Goal: Book appointment/travel/reservation

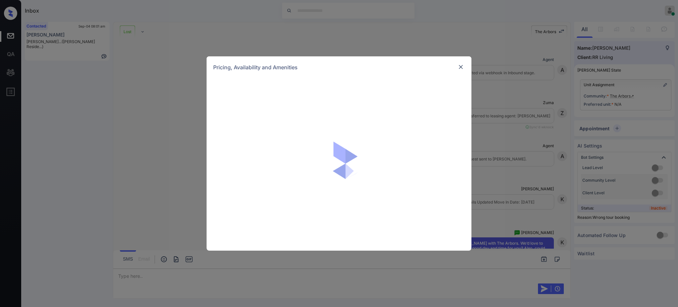
scroll to position [1525, 0]
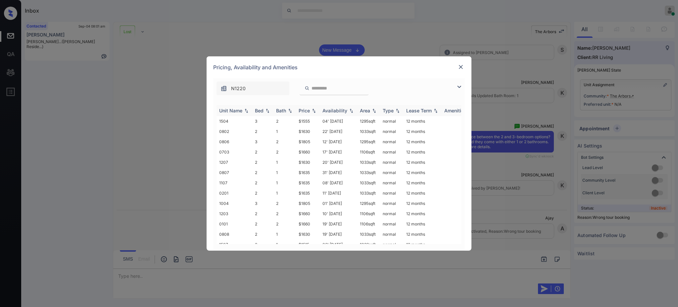
click at [257, 111] on div "Bed" at bounding box center [259, 111] width 9 height 6
drag, startPoint x: 293, startPoint y: 221, endPoint x: 319, endPoint y: 220, distance: 25.2
click at [314, 223] on tr "1507 2 1 $1515 06' Aug 25 1033 sqft normal 12 months" at bounding box center [390, 228] width 346 height 10
copy tr "$1515"
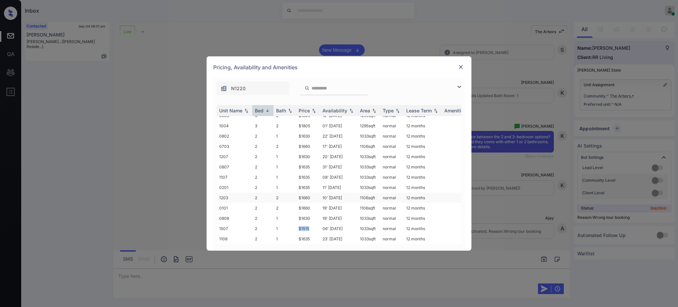
copy tr "$1515"
click at [460, 64] on img at bounding box center [461, 67] width 7 height 7
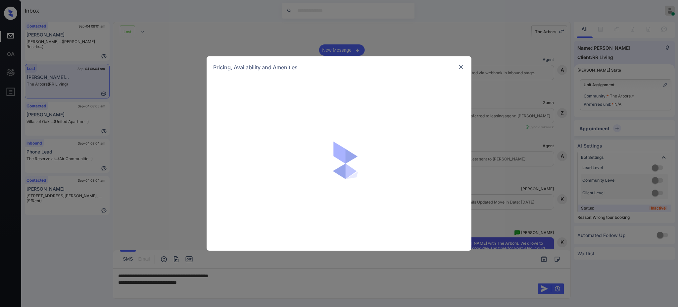
scroll to position [1260, 0]
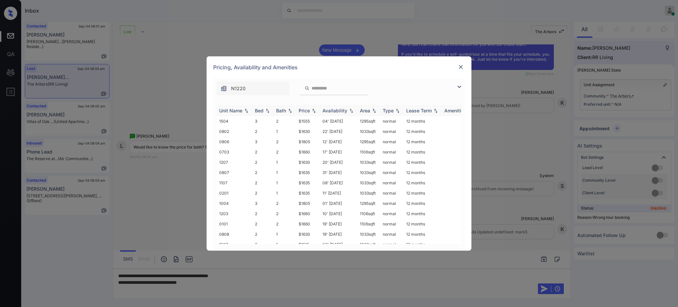
click at [262, 112] on div "Bed" at bounding box center [259, 111] width 9 height 6
drag, startPoint x: 297, startPoint y: 191, endPoint x: 313, endPoint y: 191, distance: 15.6
click at [313, 192] on td "$1660" at bounding box center [308, 197] width 24 height 10
copy td "$1660"
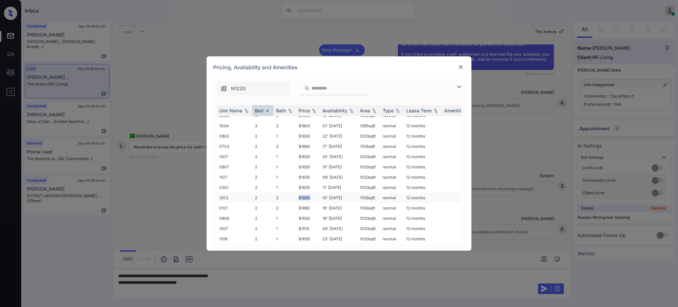
scroll to position [0, 0]
click at [463, 69] on img at bounding box center [461, 67] width 7 height 7
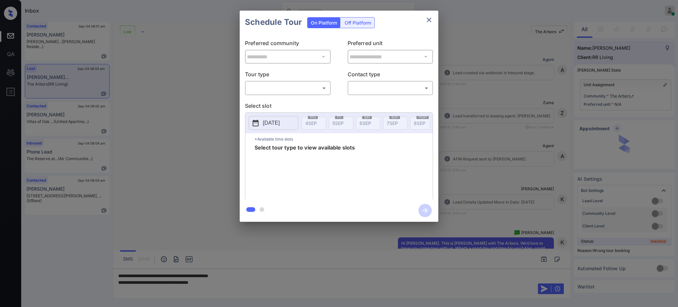
scroll to position [907, 0]
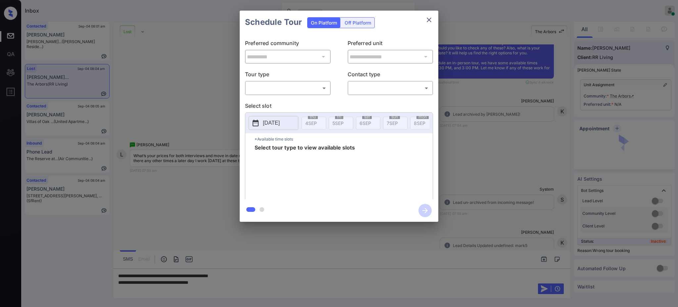
click at [280, 85] on body "Inbox Ajay Kumar Online Set yourself offline Set yourself on break Profile Swit…" at bounding box center [339, 153] width 678 height 307
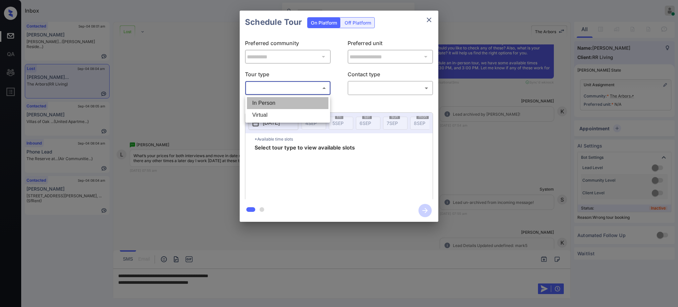
click at [278, 99] on li "In Person" at bounding box center [287, 103] width 81 height 12
type input "********"
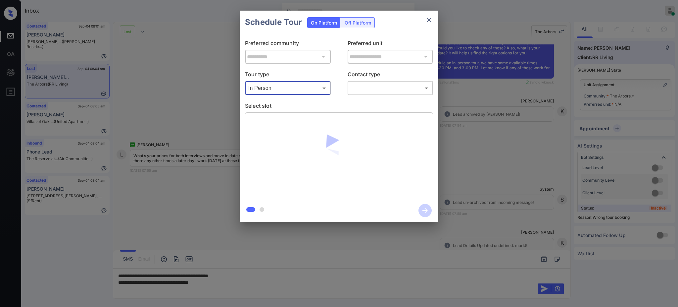
click at [358, 83] on body "Inbox Ajay Kumar Online Set yourself offline Set yourself on break Profile Swit…" at bounding box center [339, 153] width 678 height 307
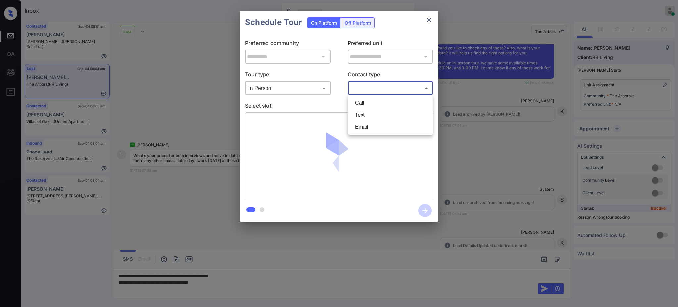
click at [360, 113] on li "Text" at bounding box center [390, 115] width 81 height 12
type input "****"
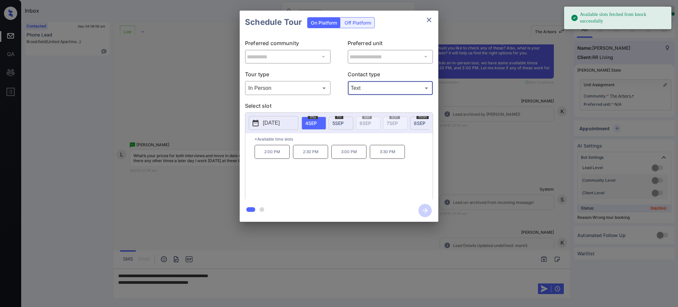
click at [279, 124] on p "[DATE]" at bounding box center [271, 123] width 17 height 8
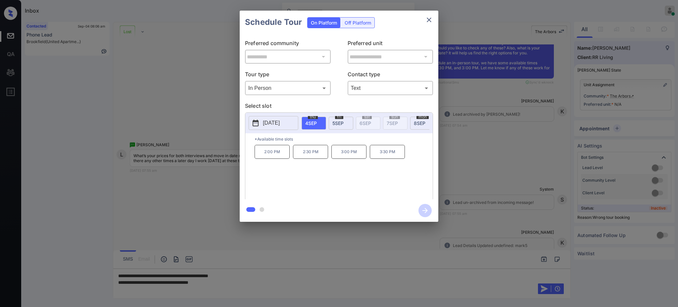
click at [236, 284] on div at bounding box center [339, 153] width 678 height 307
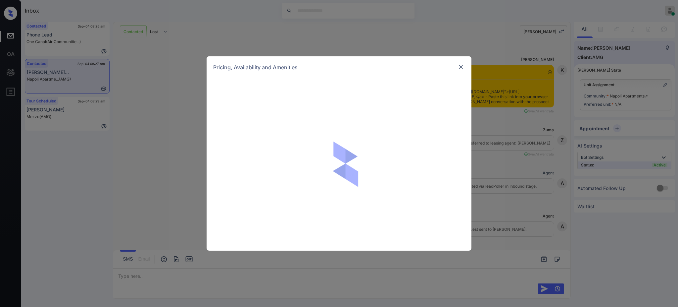
scroll to position [1150, 0]
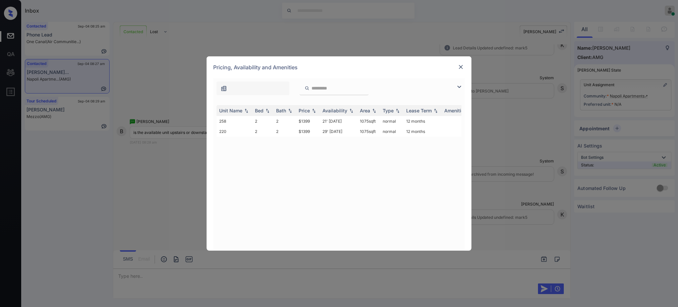
click at [461, 68] on img at bounding box center [461, 67] width 7 height 7
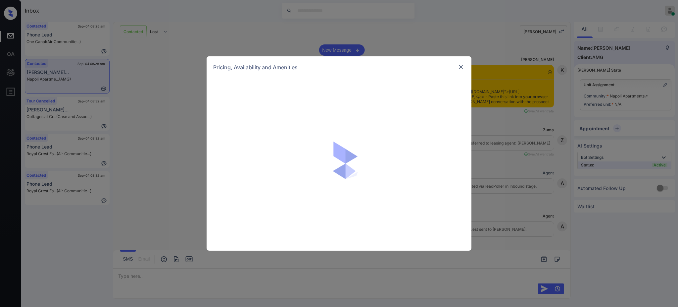
scroll to position [1150, 0]
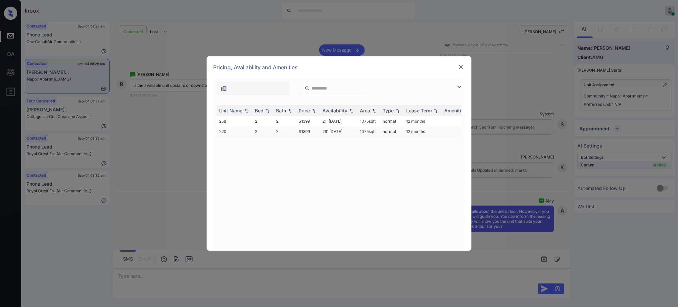
click at [306, 130] on td "$1399" at bounding box center [308, 131] width 24 height 10
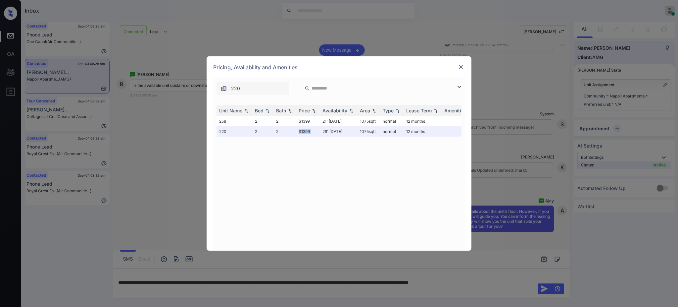
click at [461, 65] on img at bounding box center [461, 67] width 7 height 7
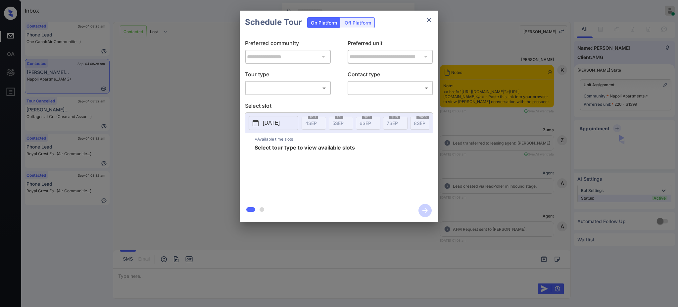
scroll to position [1027, 0]
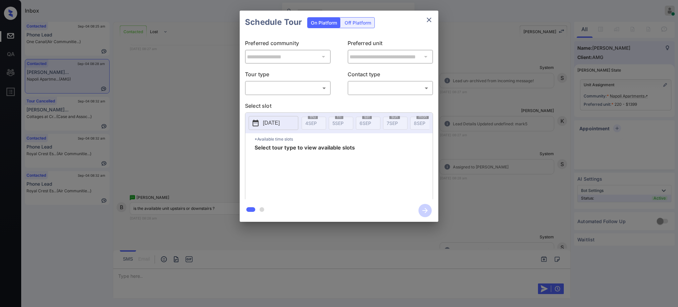
click at [316, 87] on body "Inbox [PERSON_NAME] Online Set yourself offline Set yourself on break Profile S…" at bounding box center [339, 153] width 678 height 307
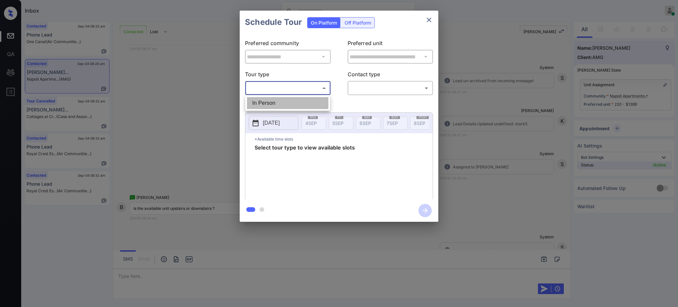
click at [298, 99] on li "In Person" at bounding box center [287, 103] width 81 height 12
type input "********"
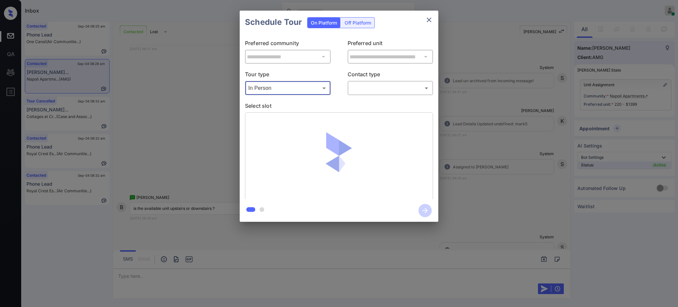
click at [370, 85] on body "Inbox [PERSON_NAME] Online Set yourself offline Set yourself on break Profile S…" at bounding box center [339, 153] width 678 height 307
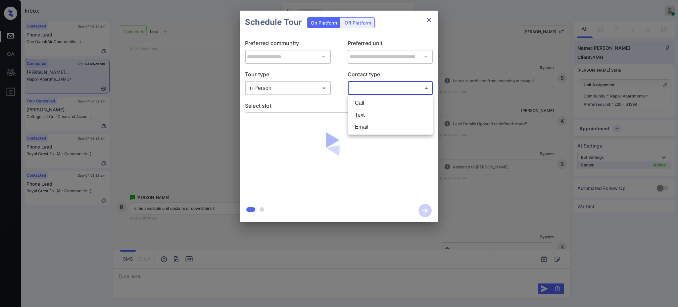
click at [364, 118] on li "Text" at bounding box center [390, 115] width 81 height 12
type input "****"
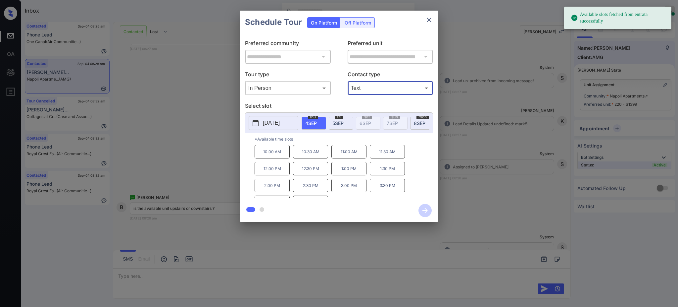
click at [416, 122] on span "[DATE]" at bounding box center [420, 123] width 12 height 6
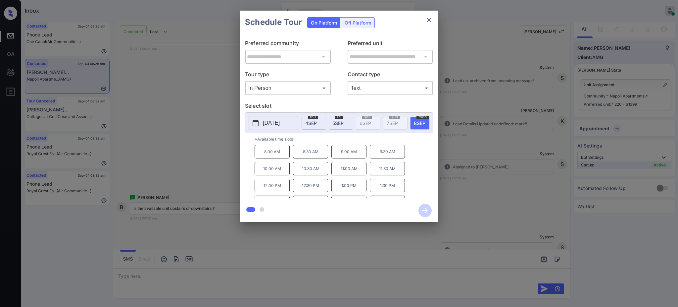
click at [353, 158] on p "9:00 AM" at bounding box center [349, 152] width 35 height 14
click at [425, 207] on icon "button" at bounding box center [425, 210] width 13 height 13
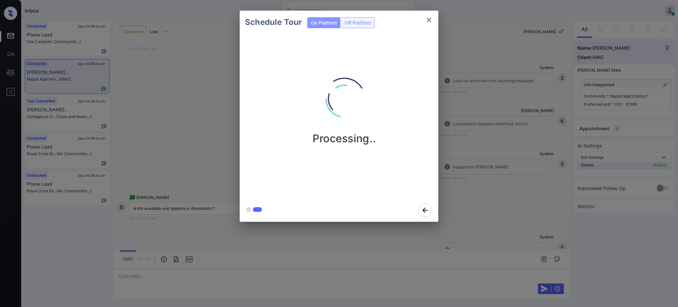
click at [470, 196] on div "Schedule Tour On Platform Off Platform Processing.." at bounding box center [339, 116] width 678 height 232
